Goal: Check status: Check status

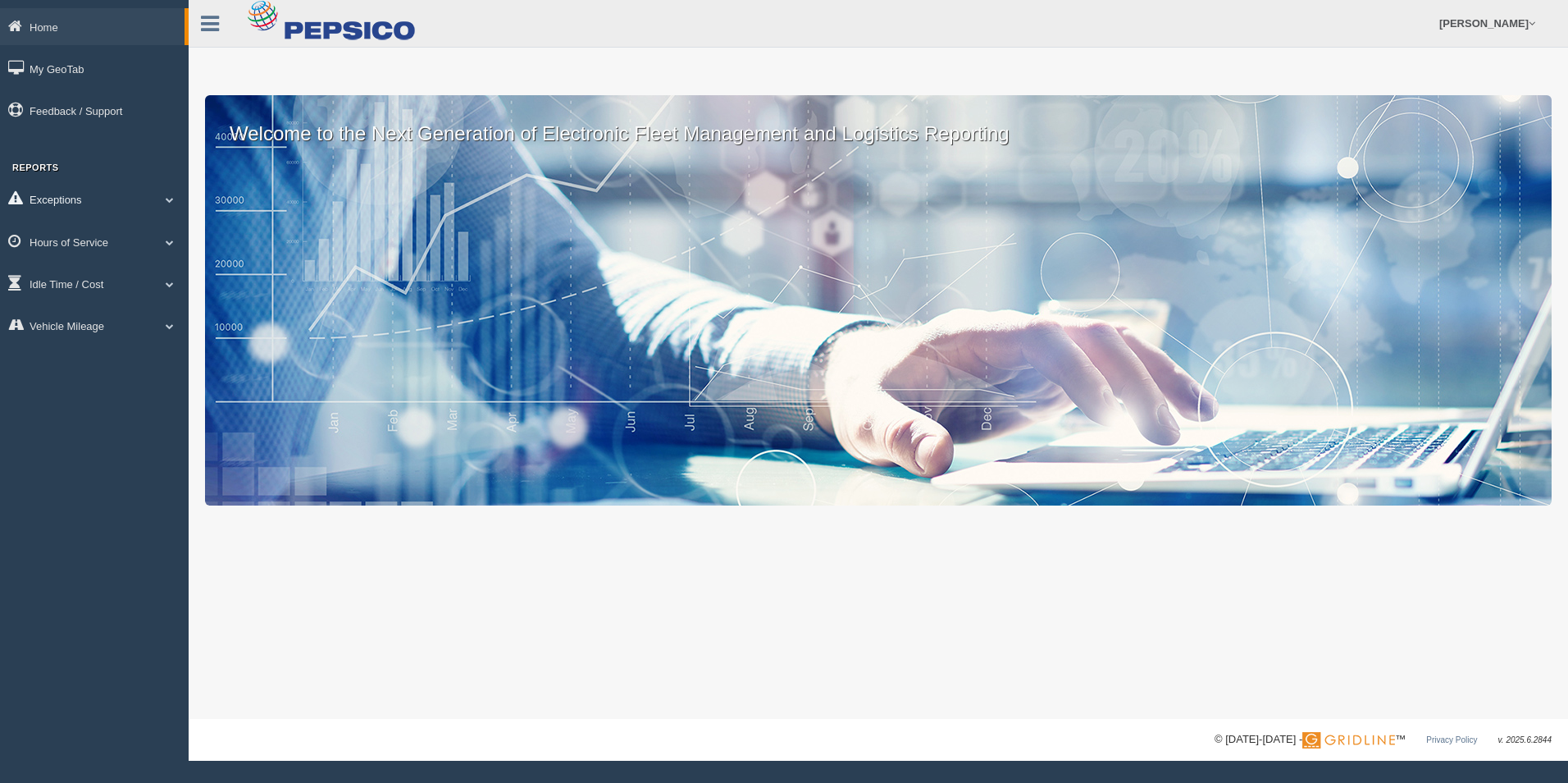
click at [148, 198] on link "Exceptions" at bounding box center [94, 198] width 188 height 37
click at [169, 352] on link "Hours of Service" at bounding box center [94, 358] width 188 height 37
click at [148, 276] on link "HOS Explanation Reports" at bounding box center [107, 280] width 155 height 30
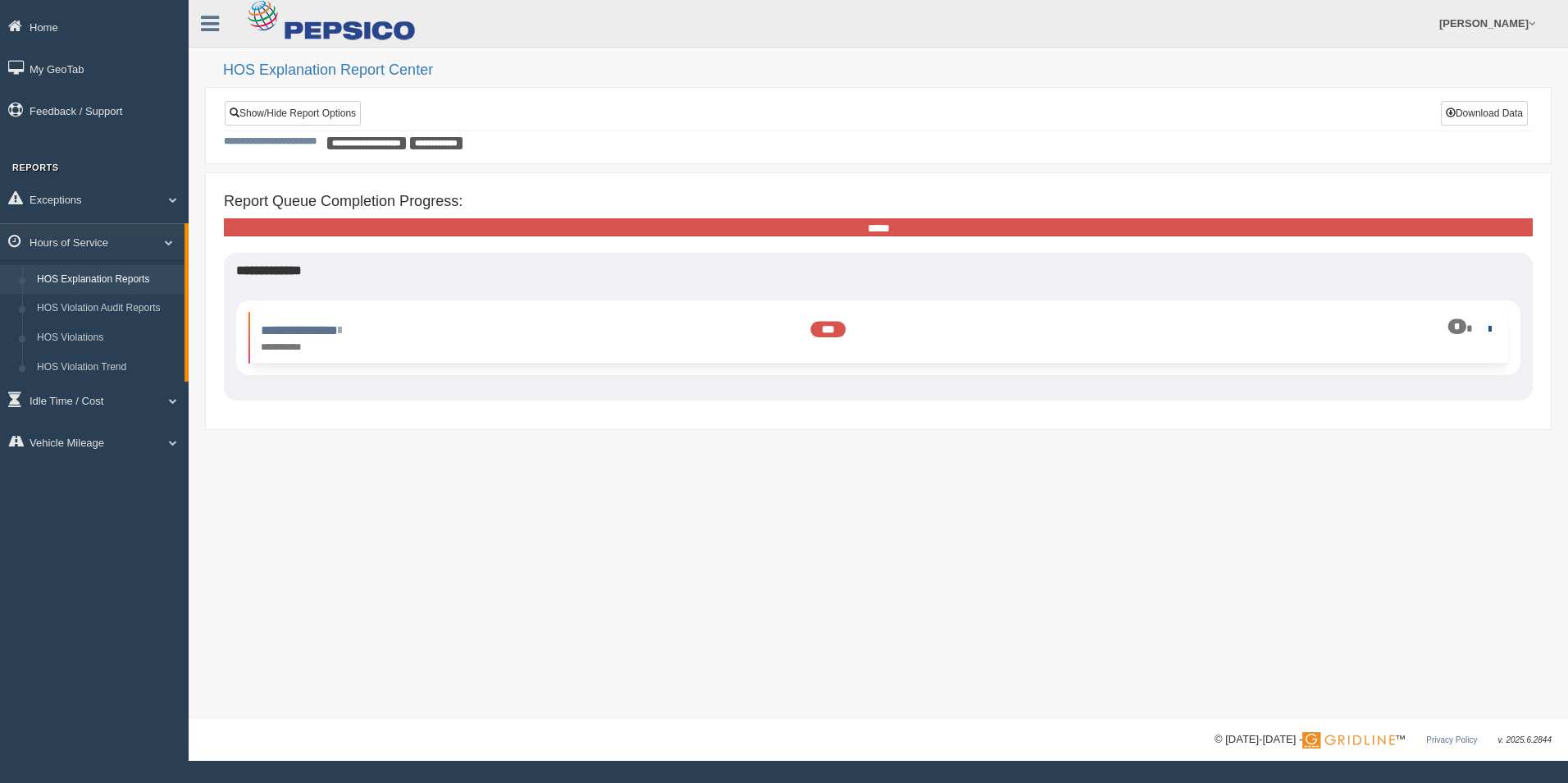
click at [1489, 330] on link at bounding box center [1487, 329] width 11 height 11
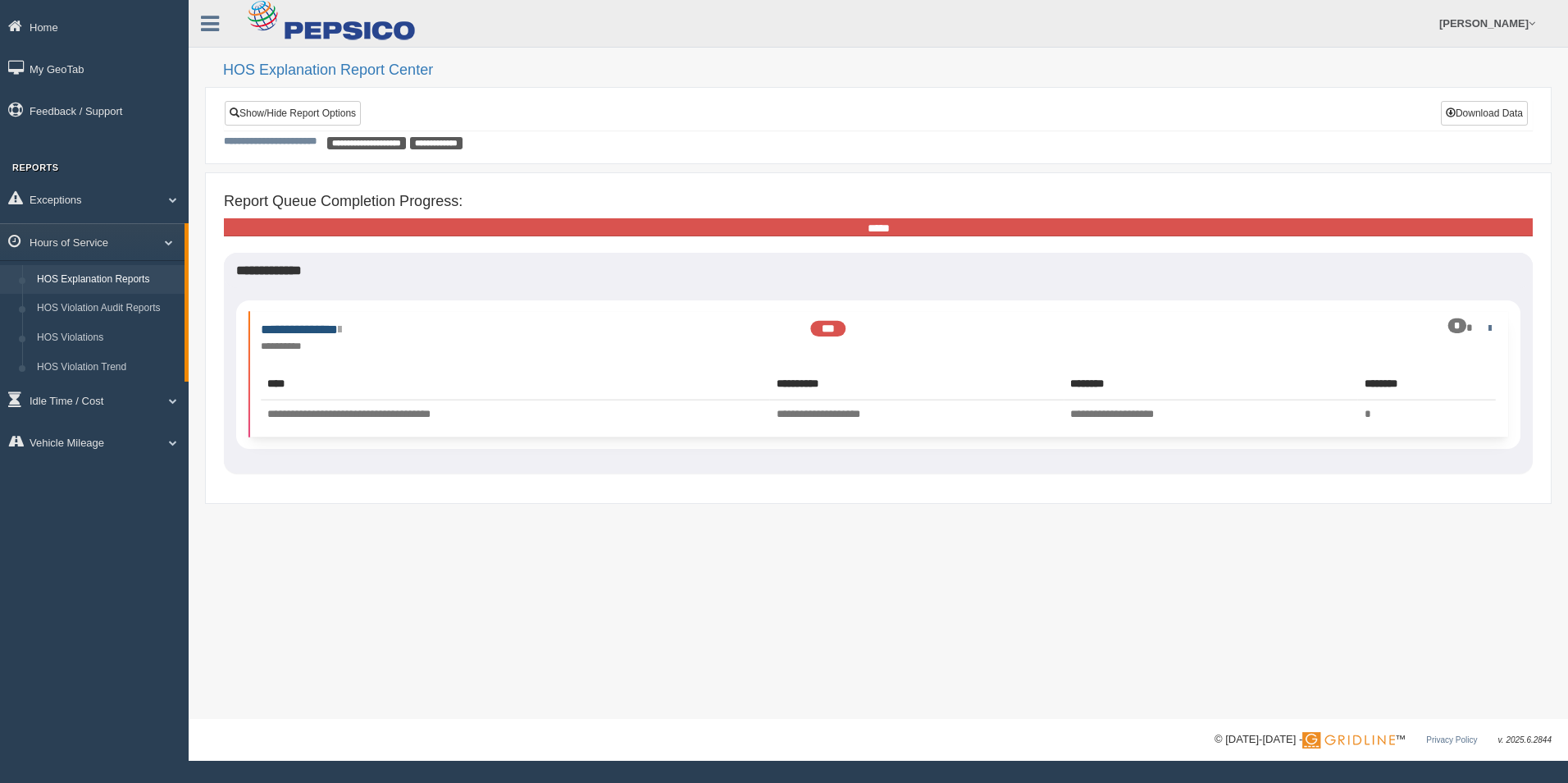
click at [342, 335] on link "**********" at bounding box center [301, 330] width 81 height 13
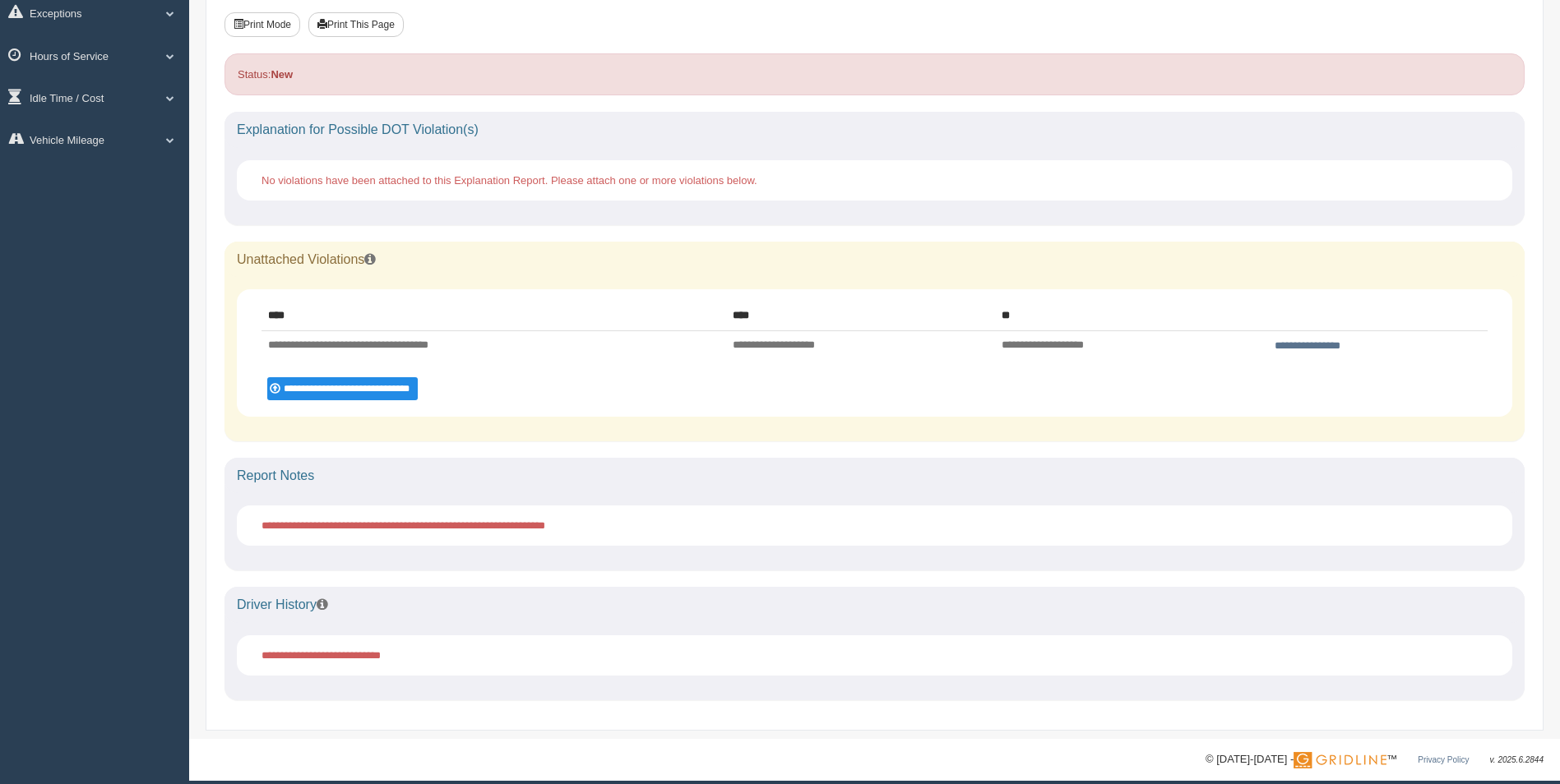
scroll to position [198, 0]
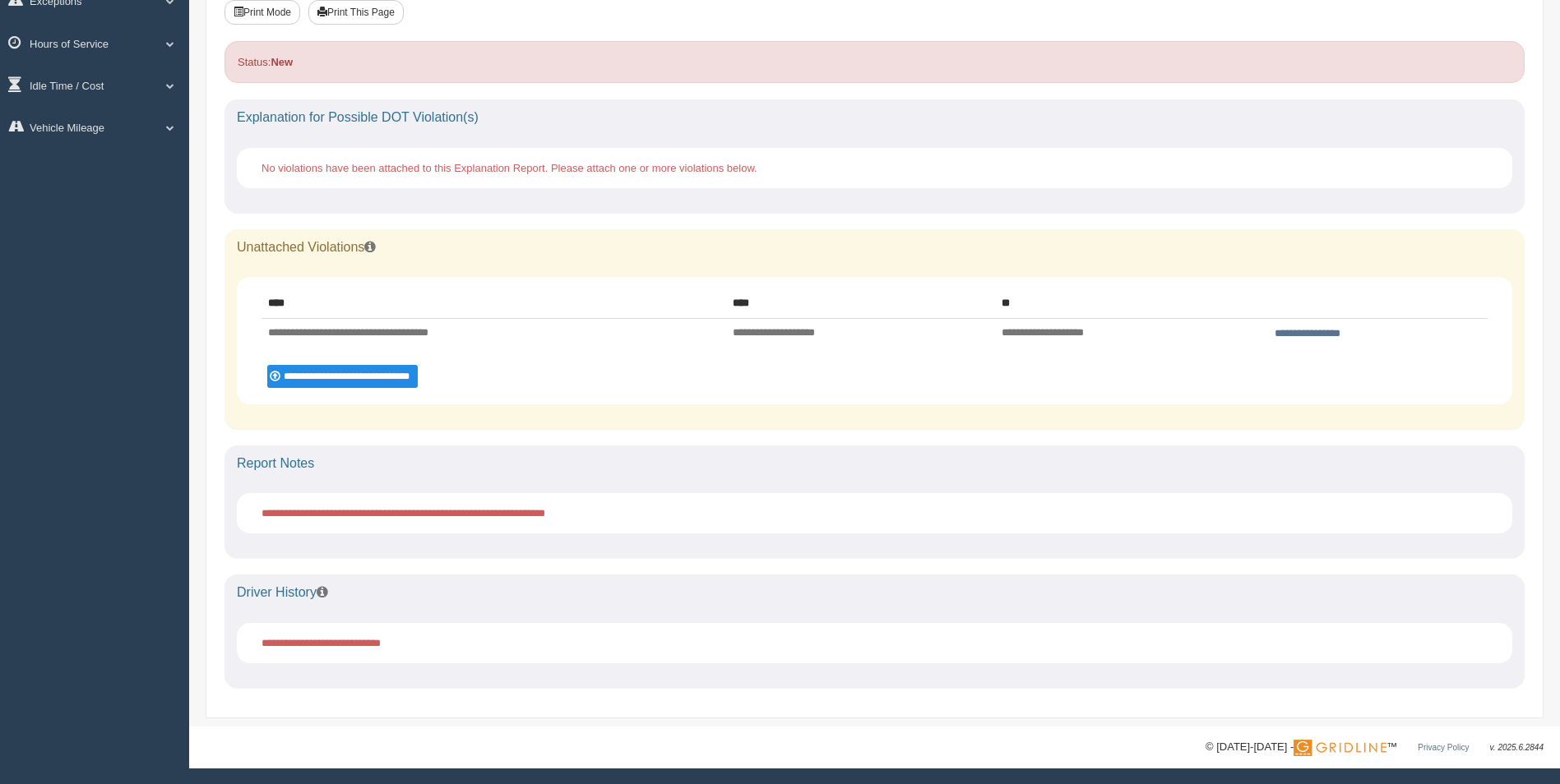
click at [324, 604] on div "Driver History" at bounding box center [874, 593] width 1300 height 36
click at [324, 599] on div "Driver History" at bounding box center [874, 593] width 1300 height 36
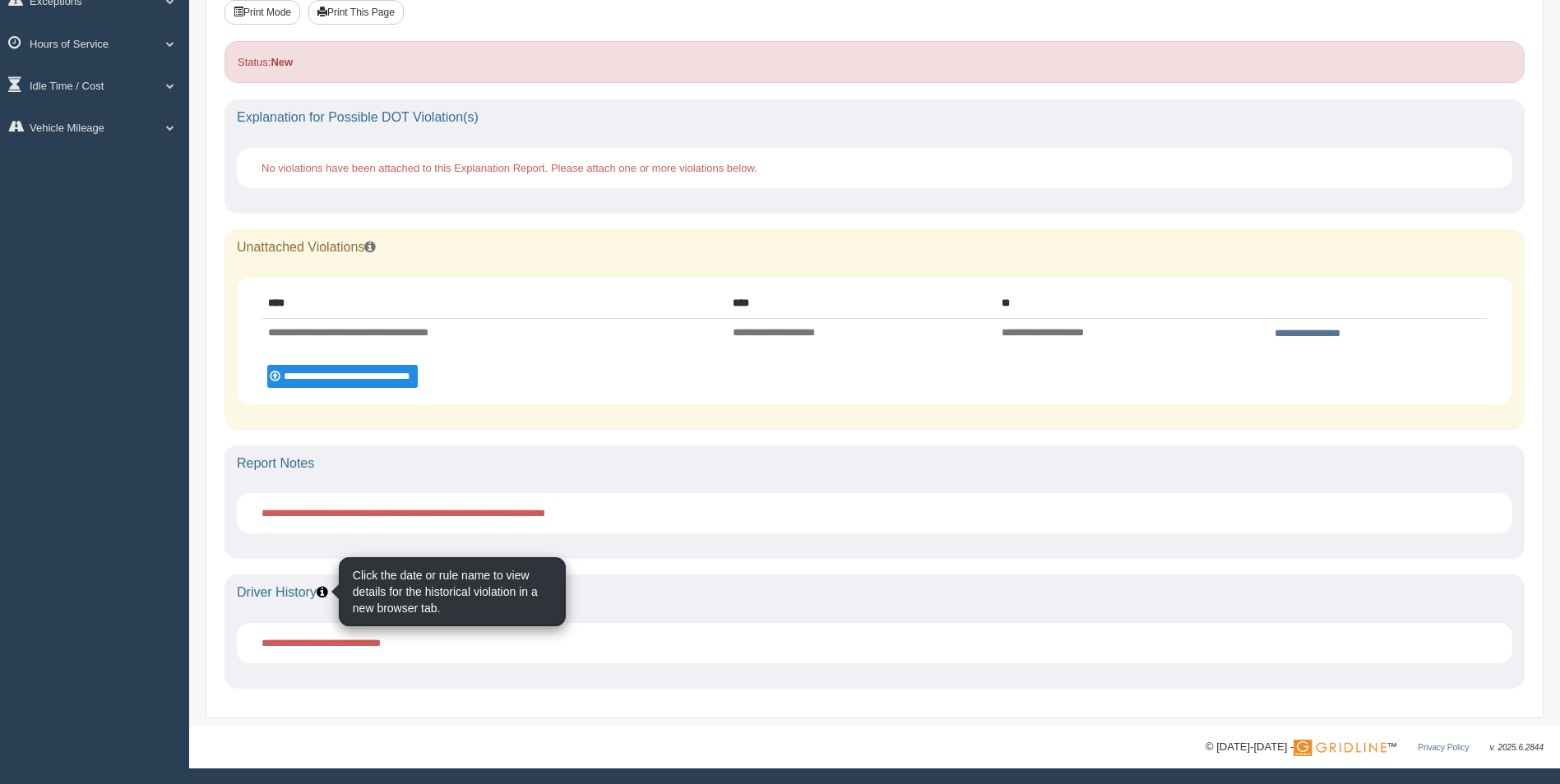
click at [324, 590] on icon at bounding box center [322, 591] width 12 height 13
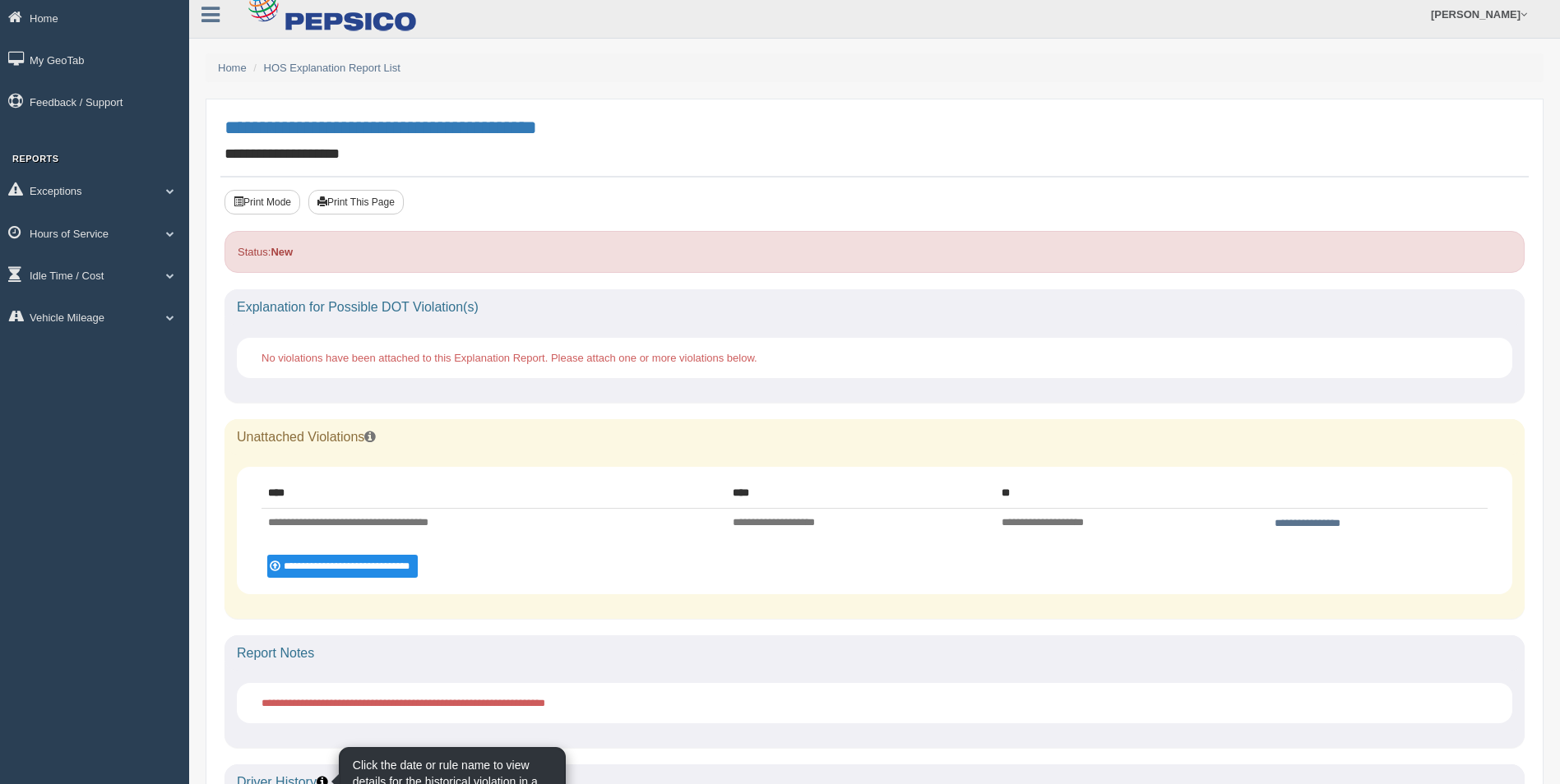
scroll to position [0, 0]
